Goal: Task Accomplishment & Management: Manage account settings

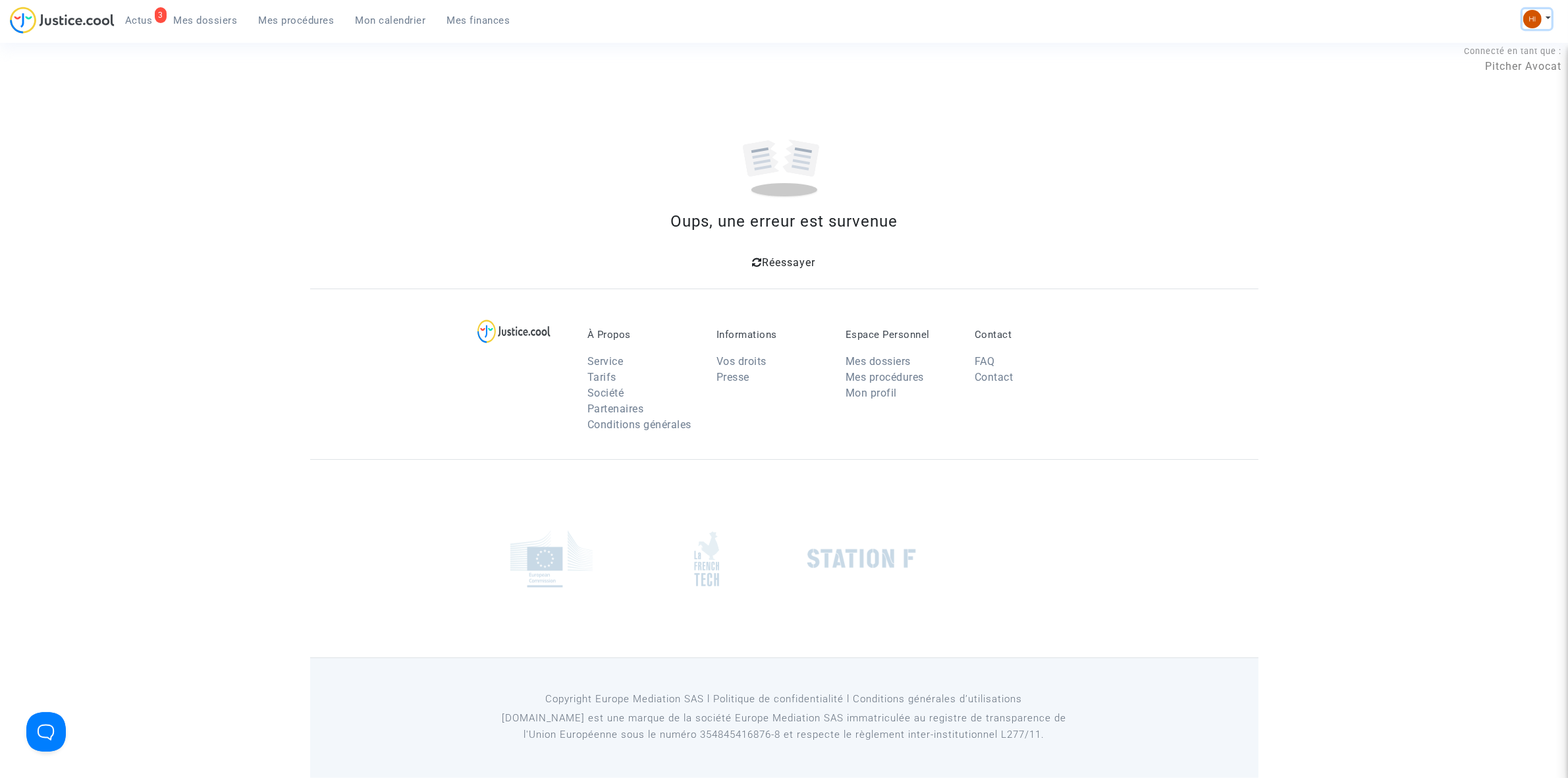
click at [1533, 17] on img at bounding box center [1533, 19] width 18 height 18
click at [1520, 64] on link "Changer de compte" at bounding box center [1484, 67] width 133 height 21
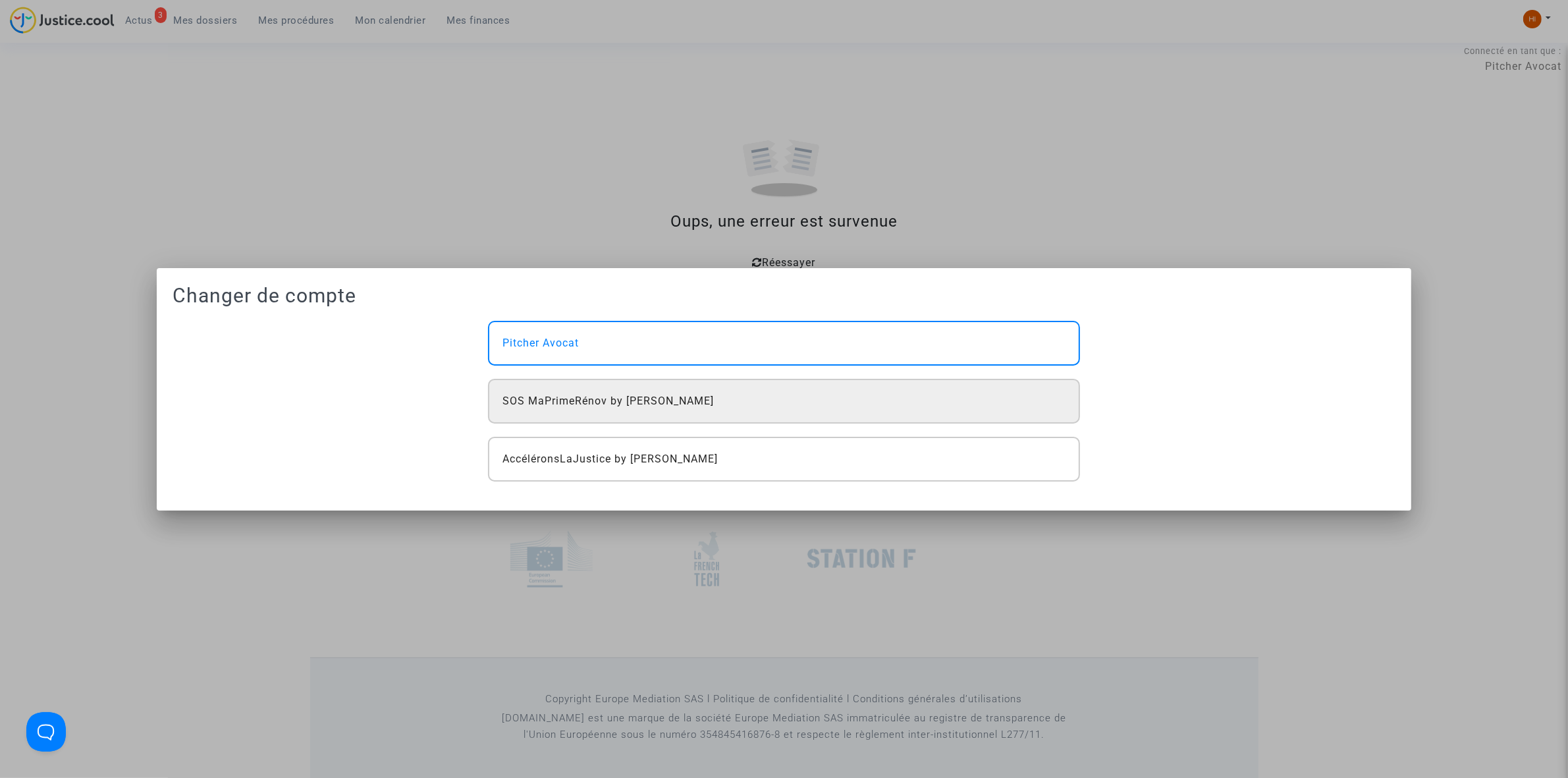
click at [666, 402] on span "SOS MaPrimeRénov by [PERSON_NAME]" at bounding box center [608, 400] width 211 height 16
